Goal: Navigation & Orientation: Find specific page/section

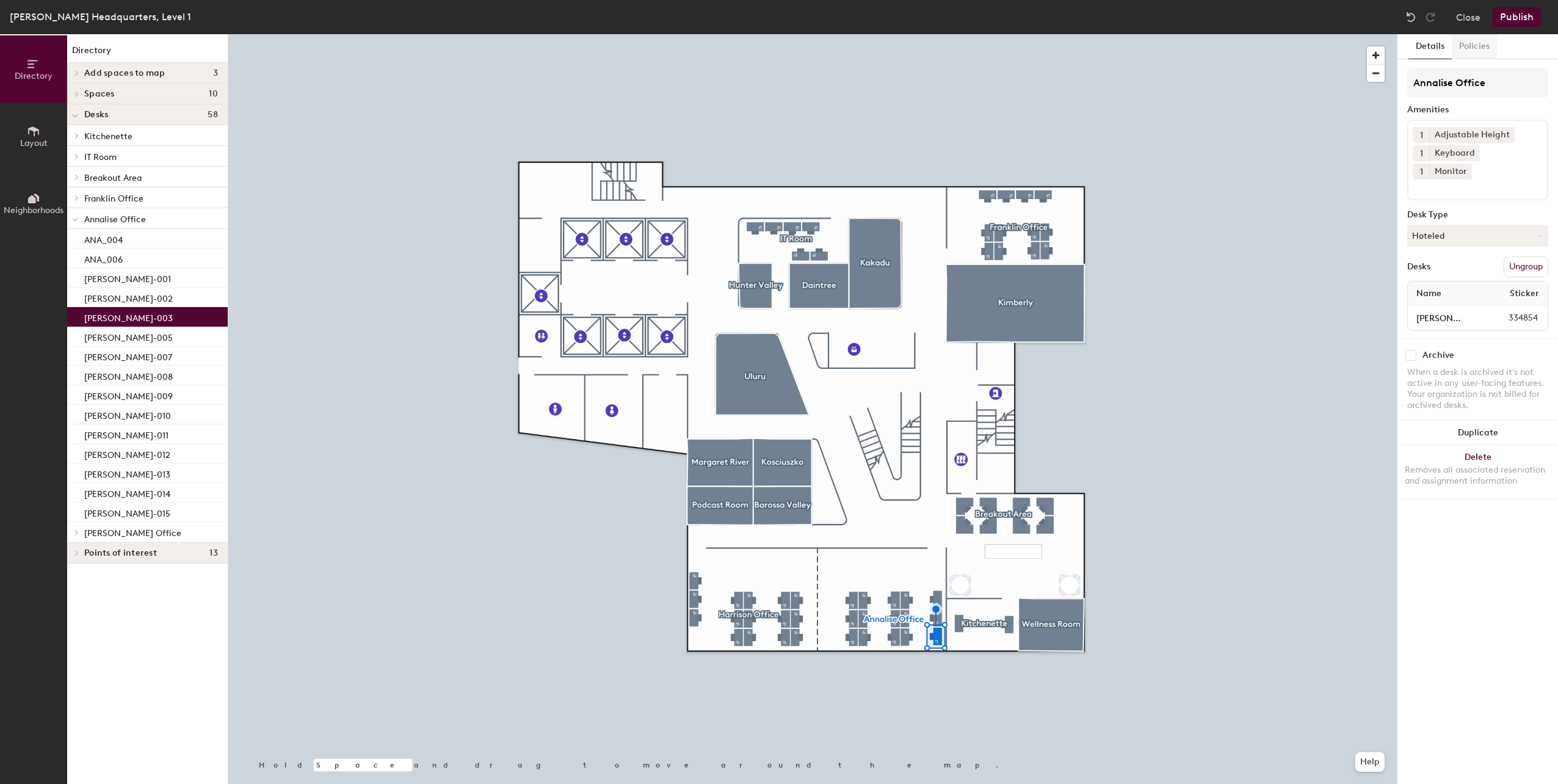
click at [1471, 47] on button "Policies" at bounding box center [1474, 46] width 45 height 25
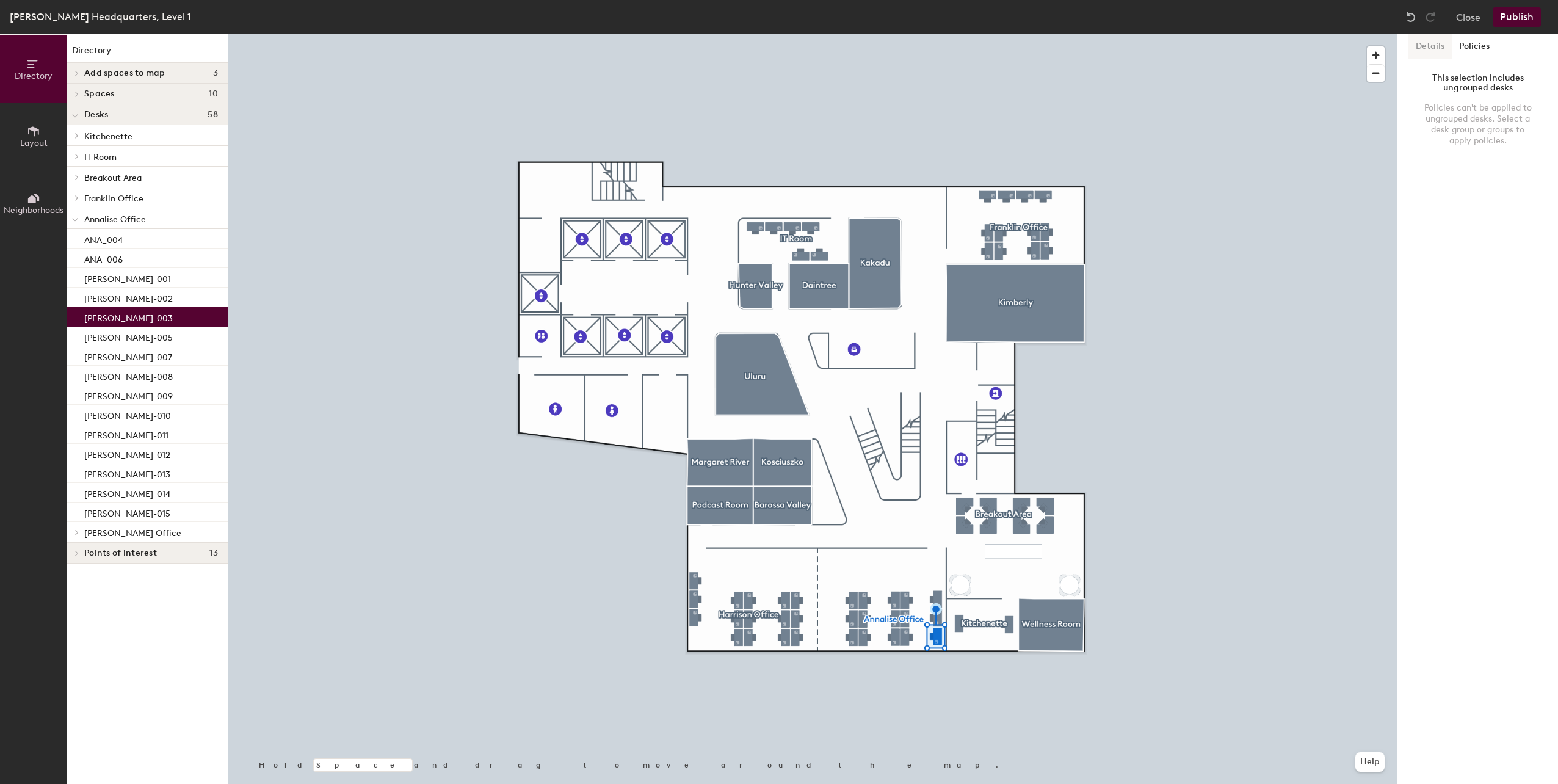
click at [1428, 48] on button "Details" at bounding box center [1430, 46] width 43 height 25
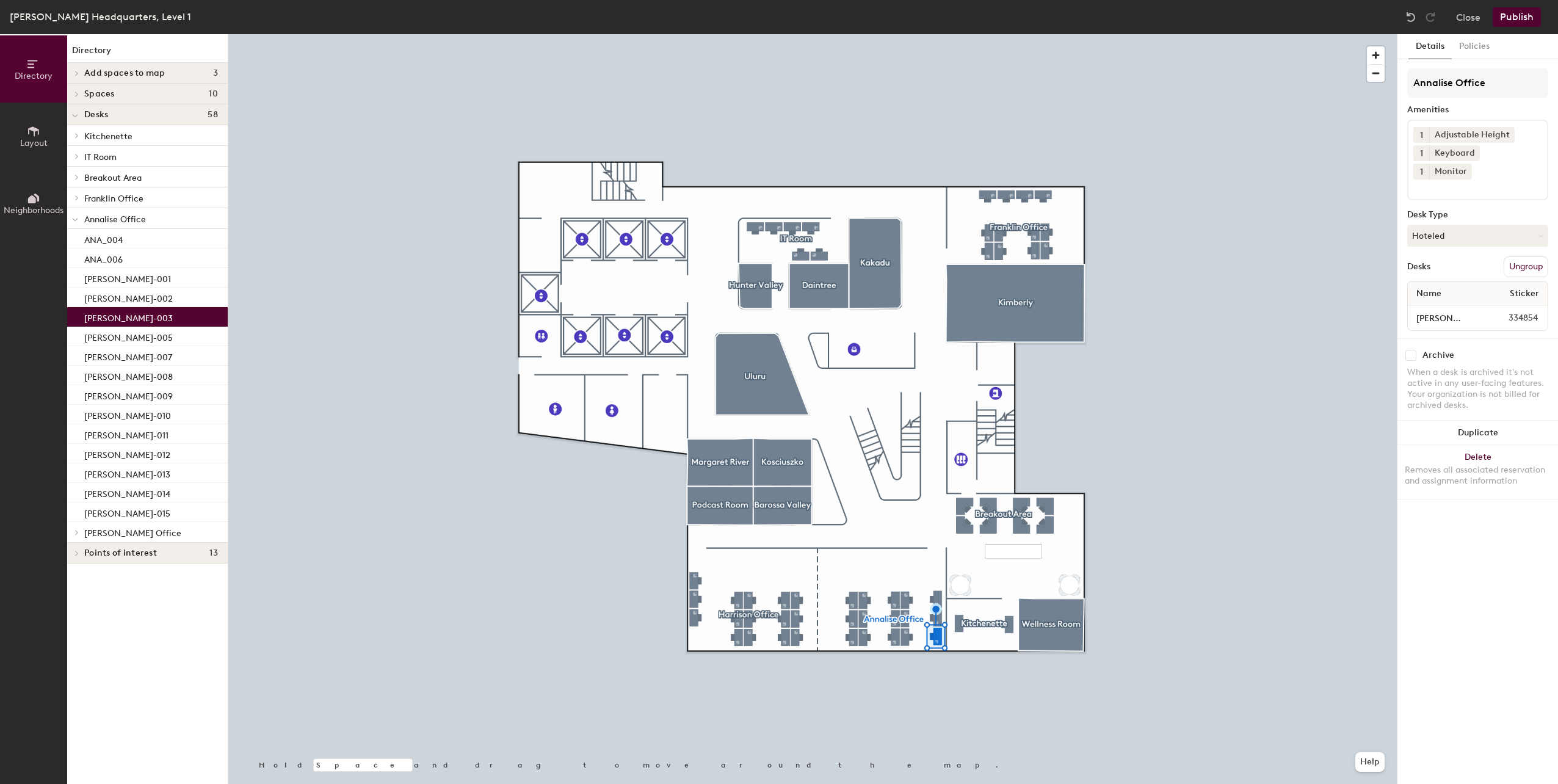
drag, startPoint x: 179, startPoint y: 321, endPoint x: 153, endPoint y: 316, distance: 26.5
click at [153, 316] on div "[PERSON_NAME]-003" at bounding box center [147, 316] width 161 height 20
click at [1471, 47] on button "Policies" at bounding box center [1474, 46] width 45 height 25
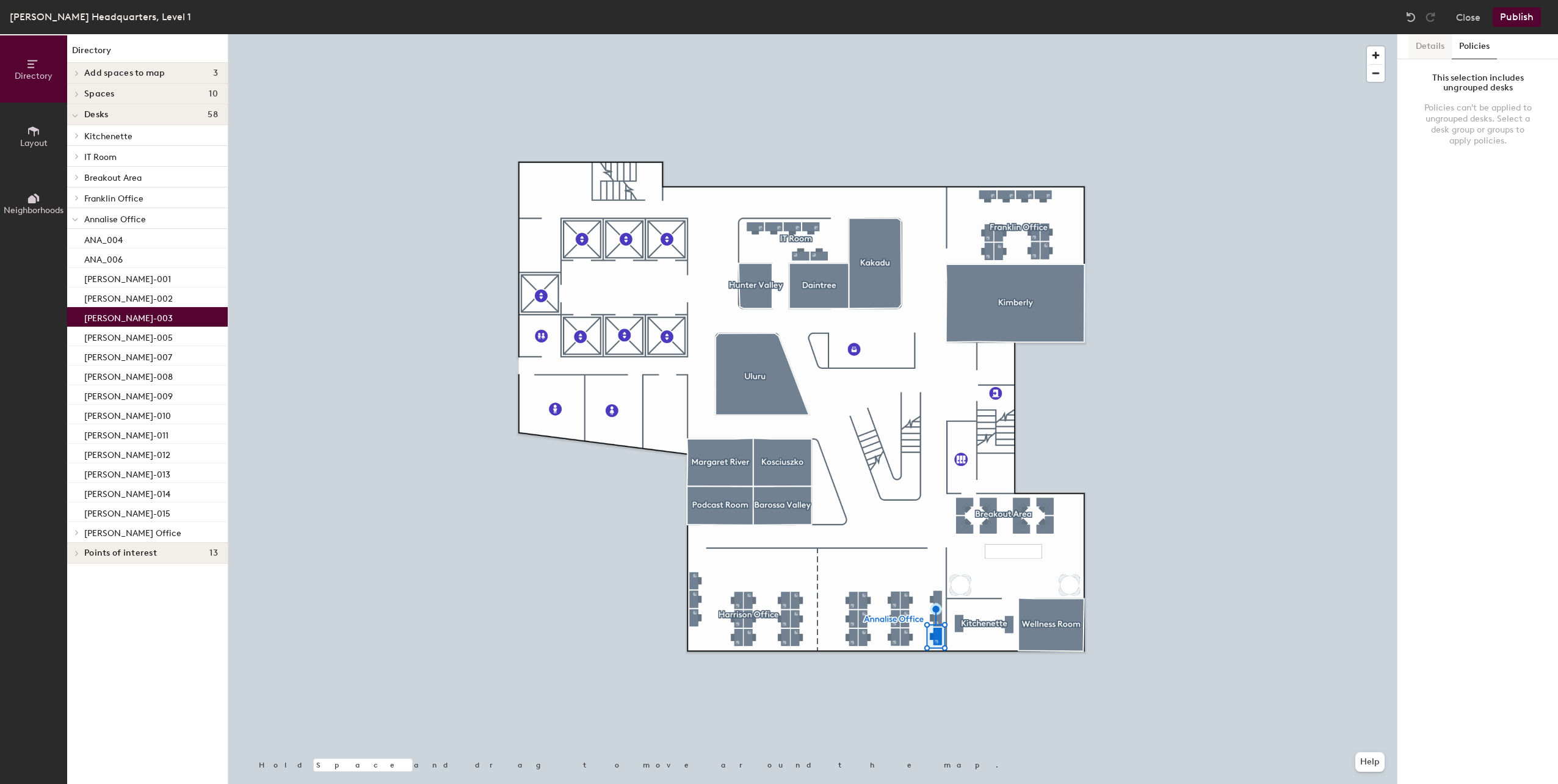
click at [1435, 46] on button "Details" at bounding box center [1430, 46] width 43 height 25
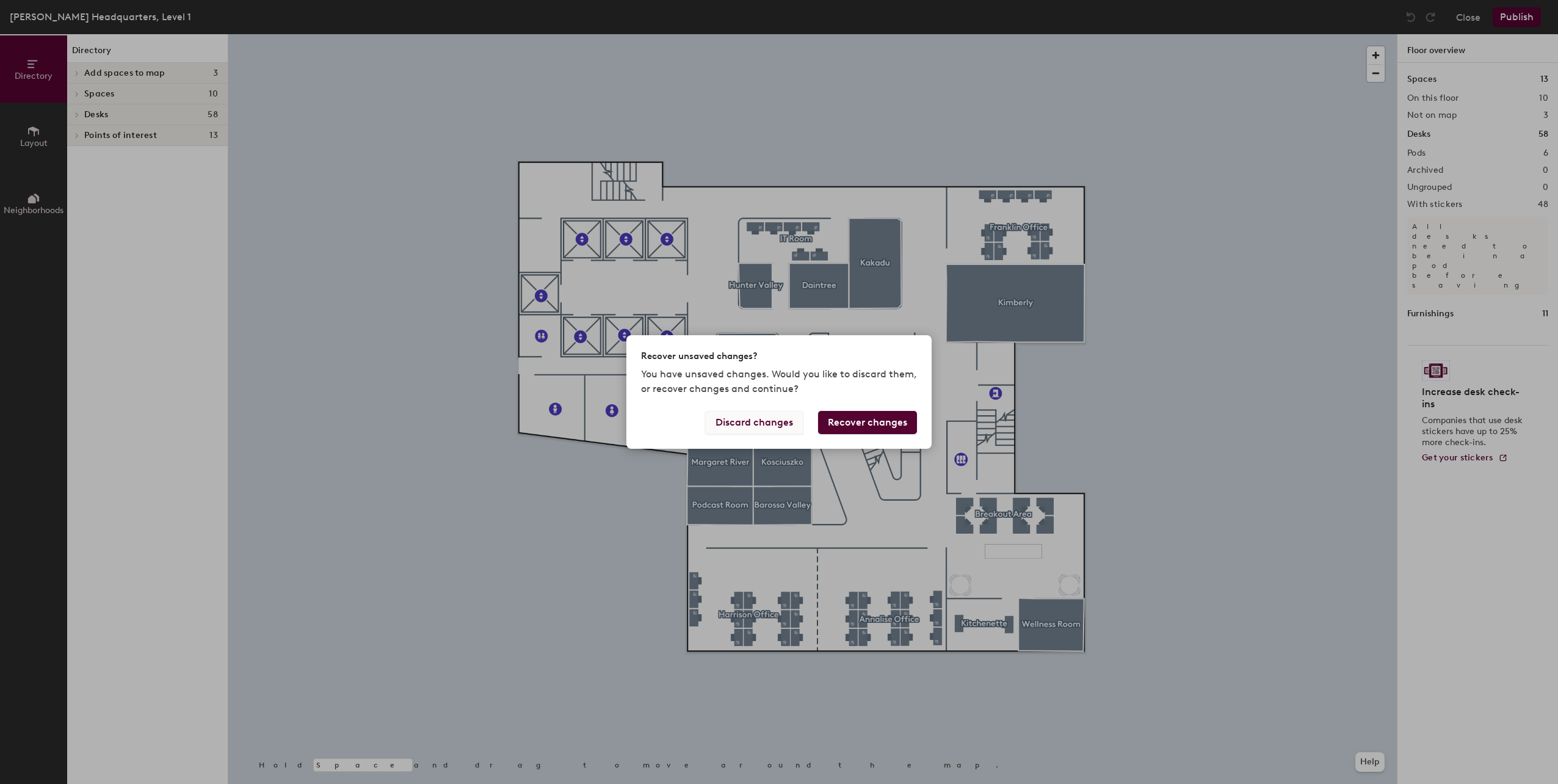
click at [784, 429] on button "Discard changes" at bounding box center [754, 422] width 99 height 23
